Goal: Book appointment/travel/reservation

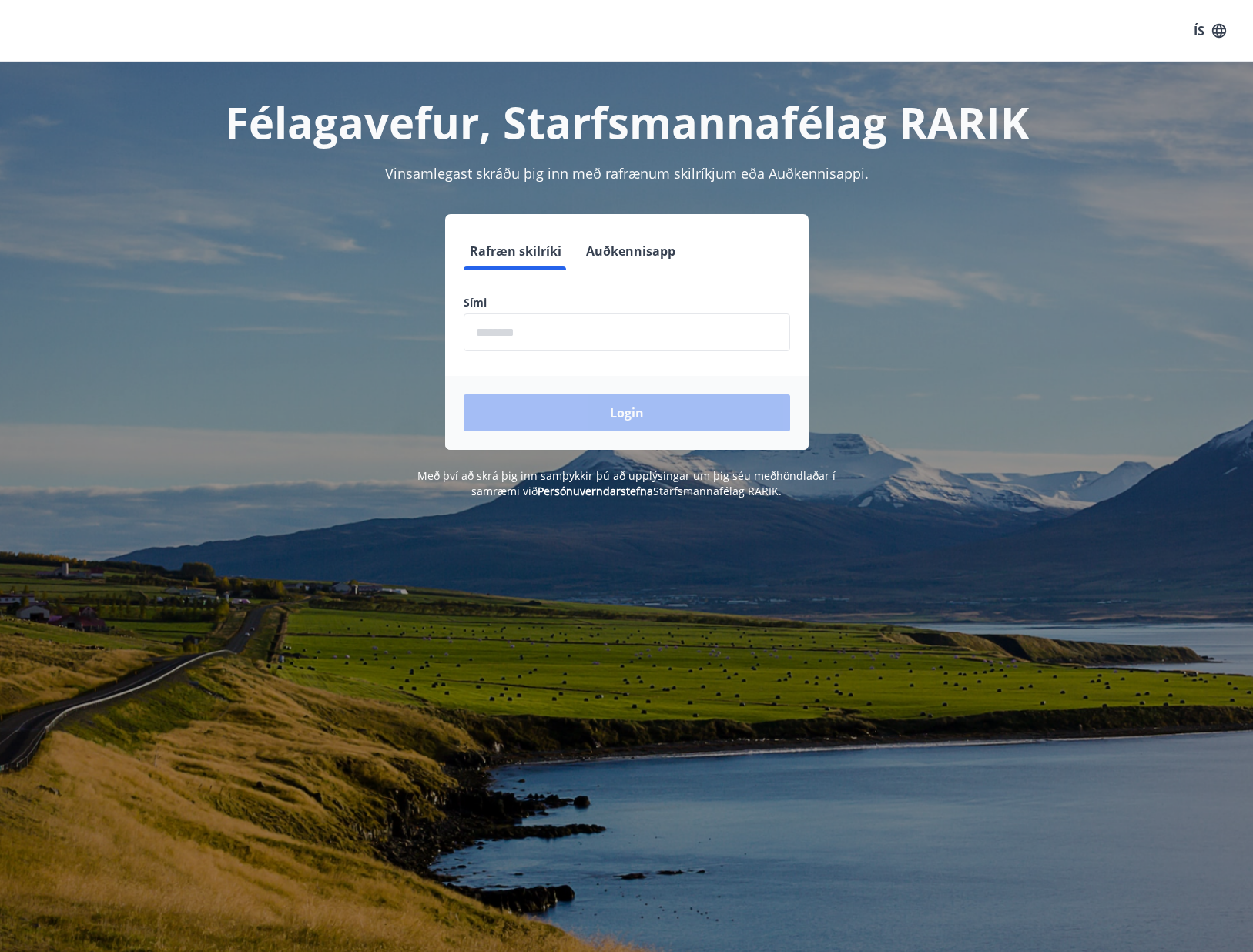
click at [525, 329] on input "phone" at bounding box center [627, 333] width 326 height 37
type input "********"
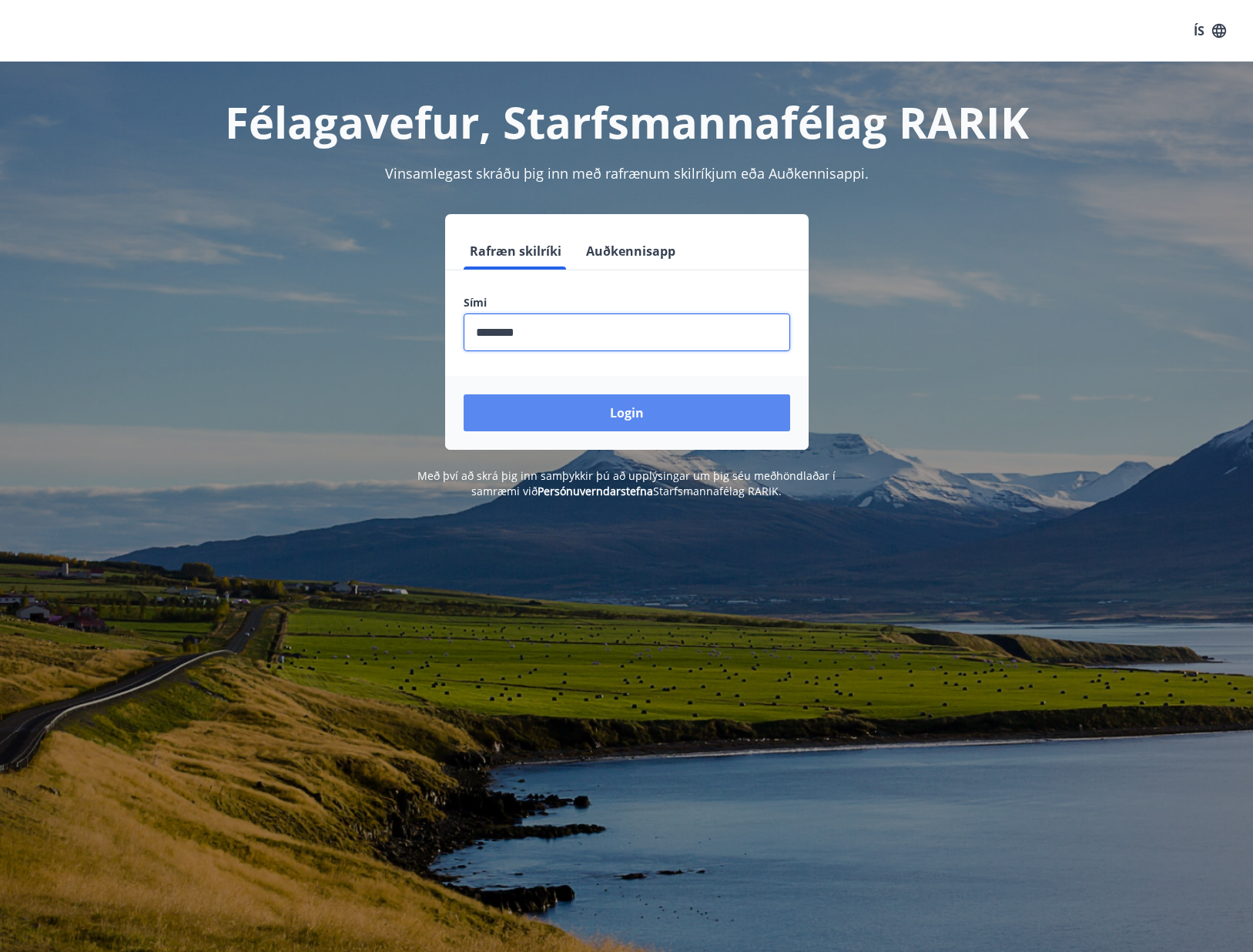
click at [602, 413] on button "Login" at bounding box center [627, 412] width 326 height 37
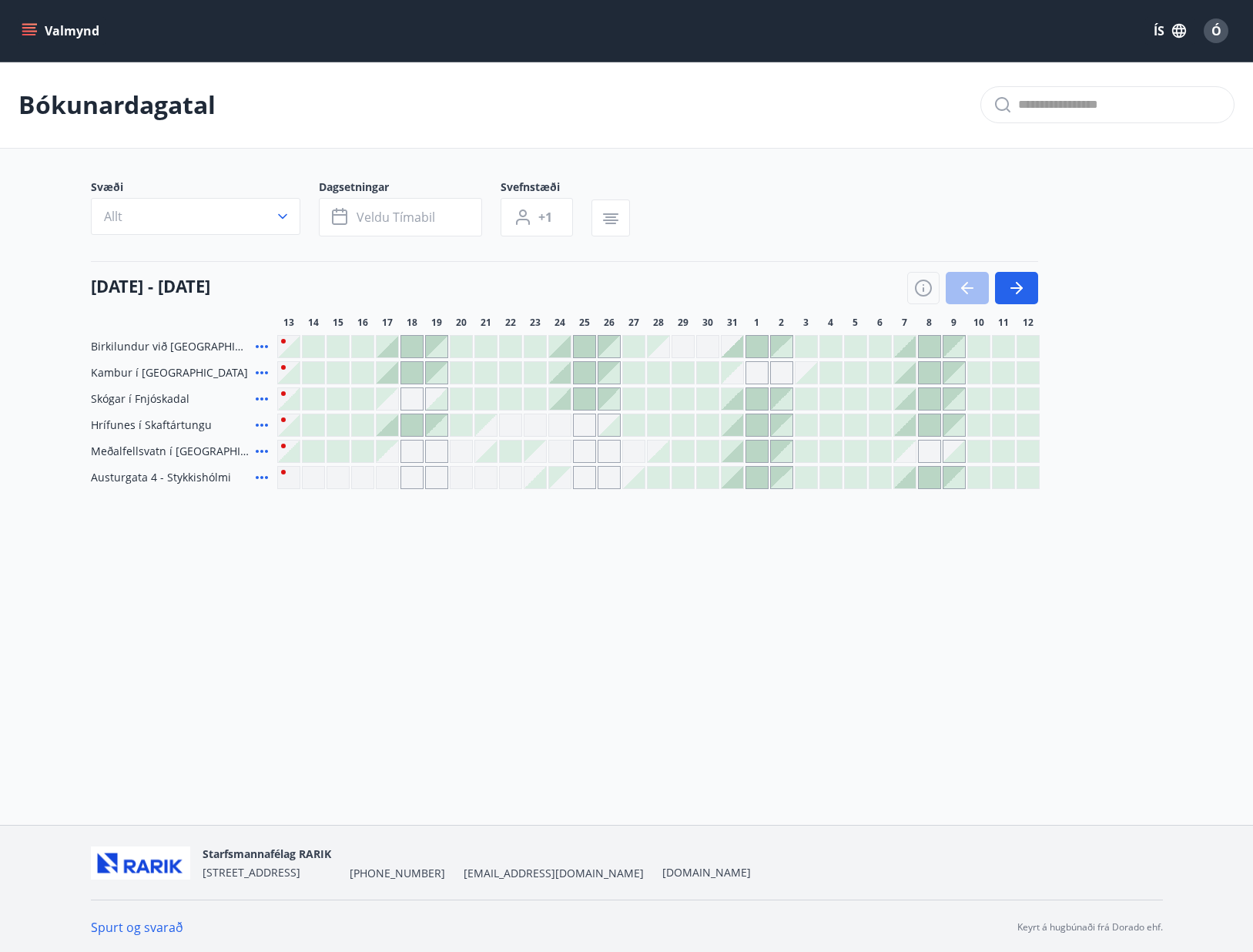
drag, startPoint x: 224, startPoint y: 440, endPoint x: 741, endPoint y: 642, distance: 555.1
click at [741, 642] on div "Valmynd [PERSON_NAME] Svæði Allt Dagsetningar Veldu tímabil Svefnstæði +1 [DATE…" at bounding box center [626, 412] width 1253 height 825
click at [1030, 289] on button "button" at bounding box center [1017, 288] width 43 height 33
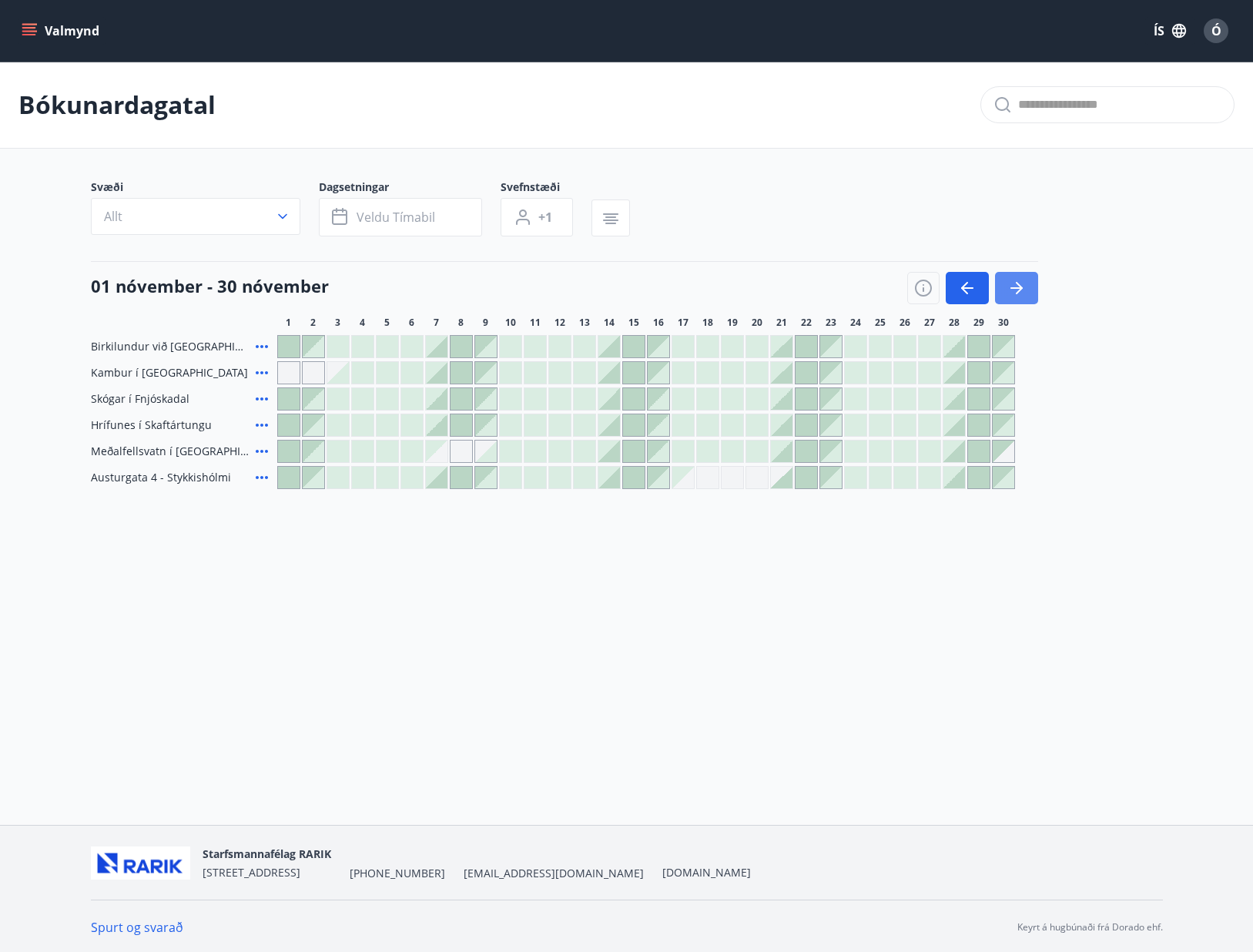
click at [1021, 294] on icon "button" at bounding box center [1017, 289] width 19 height 19
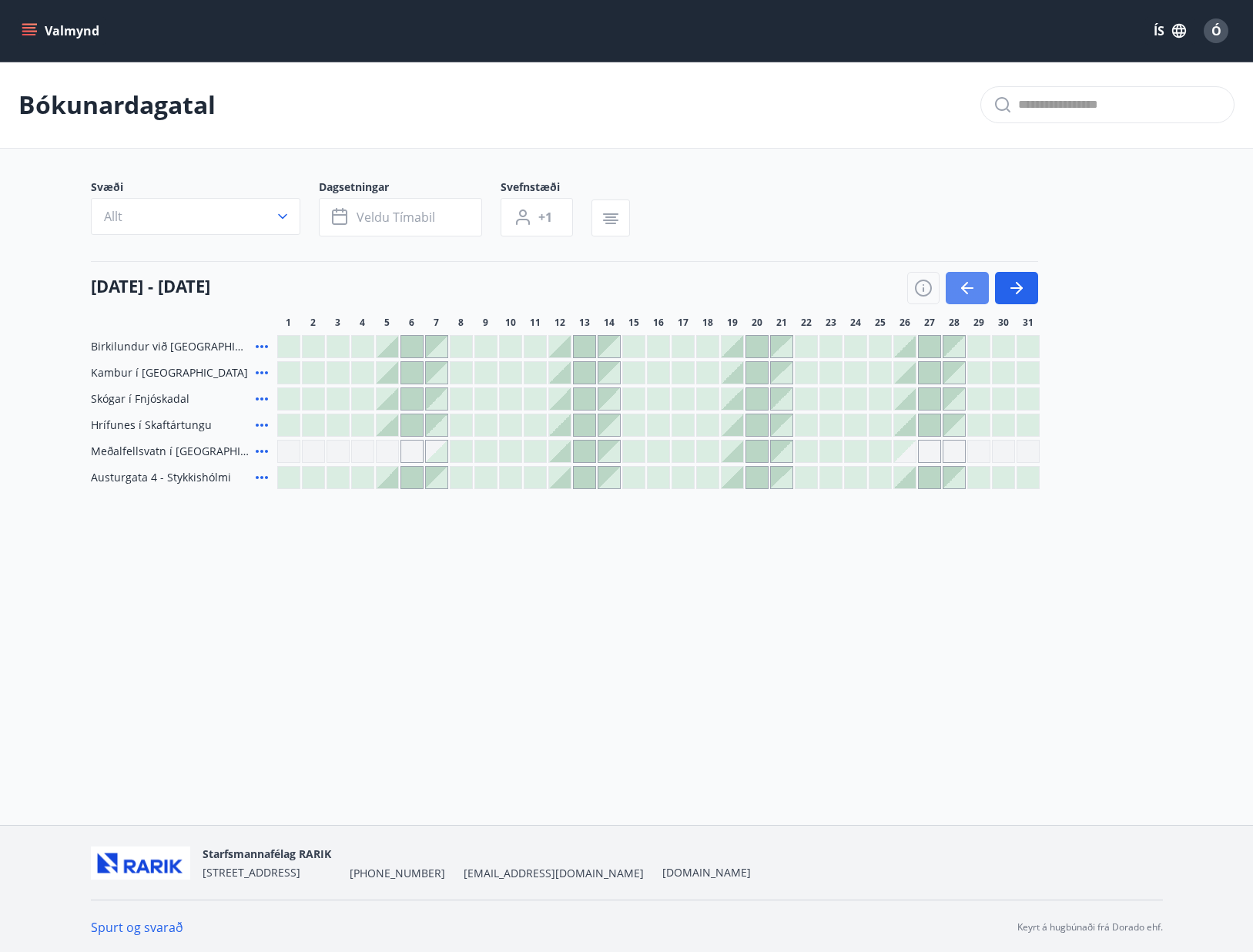
click at [955, 285] on button "button" at bounding box center [967, 288] width 43 height 33
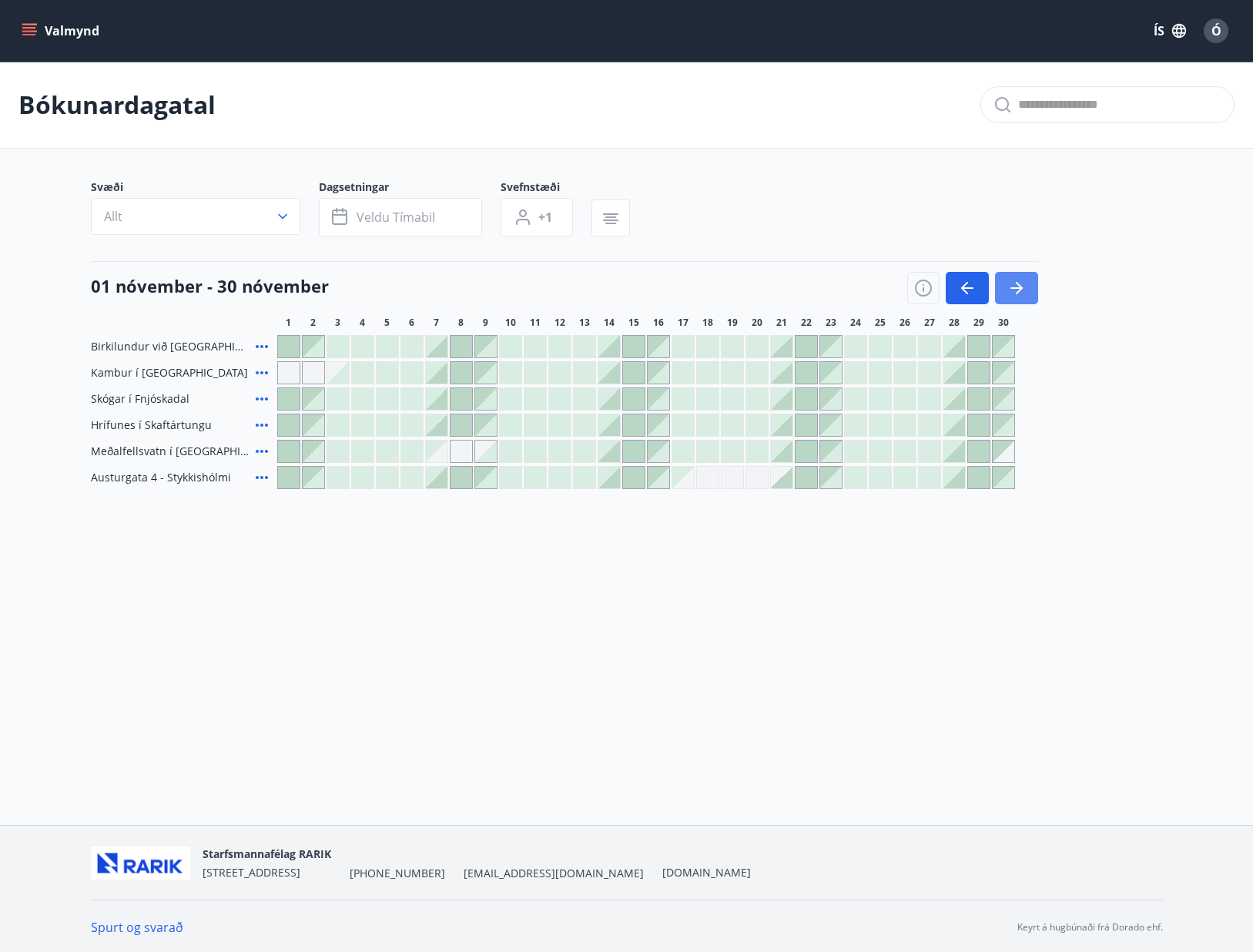
click at [1018, 283] on icon "button" at bounding box center [1019, 288] width 7 height 12
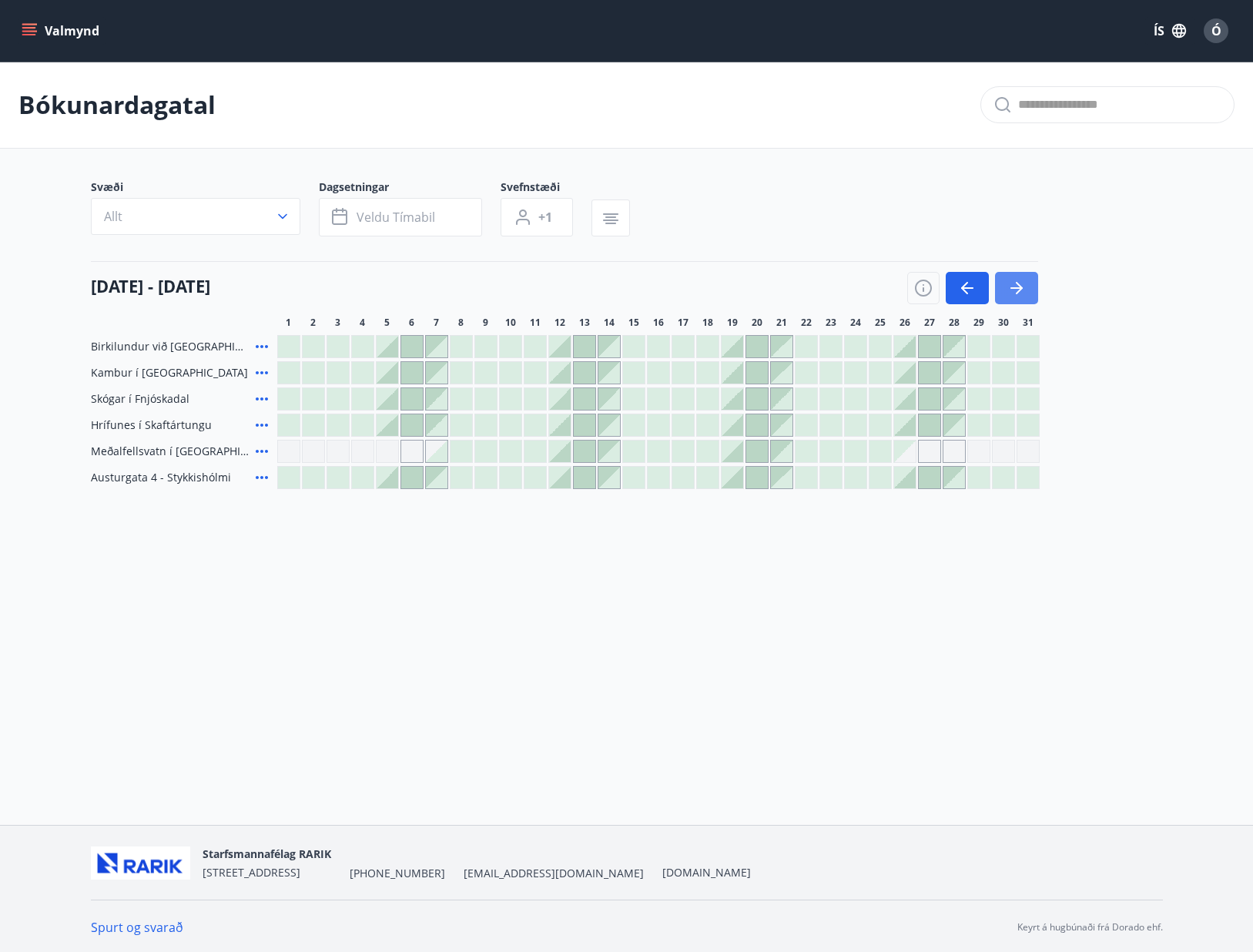
click at [1018, 283] on icon "button" at bounding box center [1019, 288] width 7 height 12
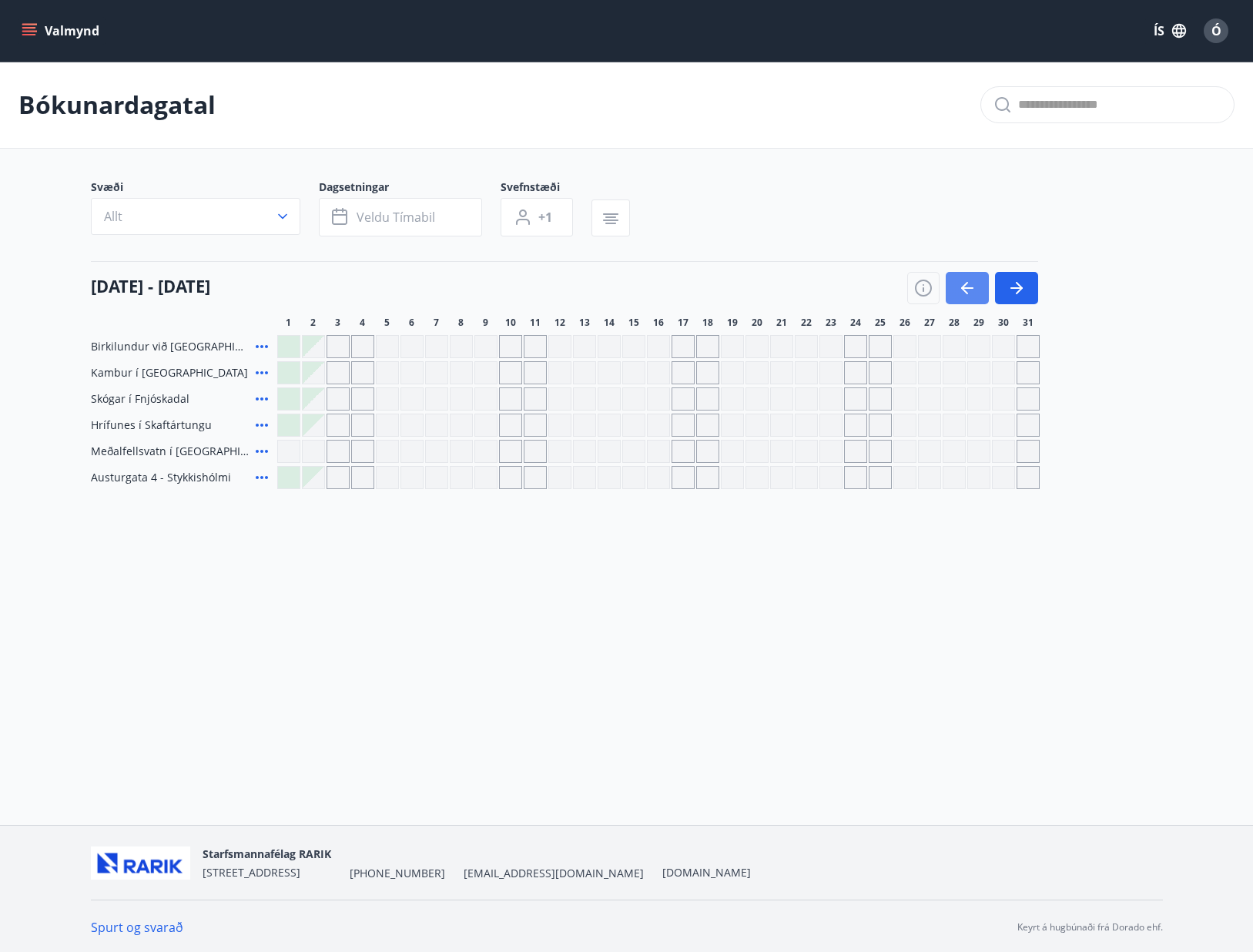
click at [976, 277] on button "button" at bounding box center [967, 288] width 43 height 33
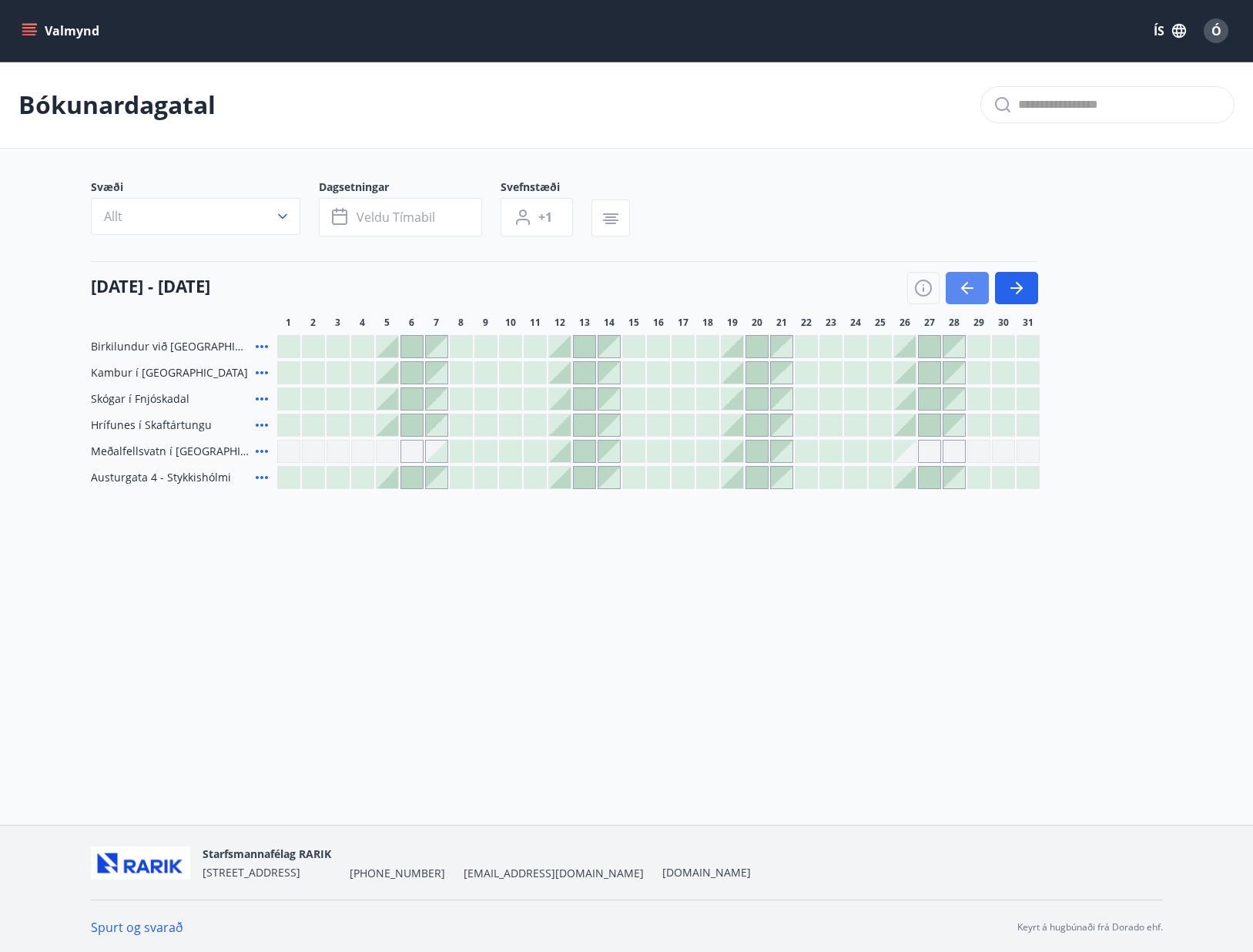
click at [972, 277] on button "button" at bounding box center [967, 288] width 43 height 33
